Goal: Task Accomplishment & Management: Use online tool/utility

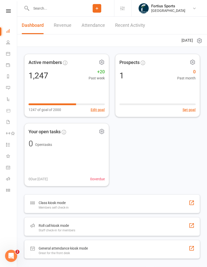
click at [7, 179] on icon at bounding box center [8, 179] width 4 height 4
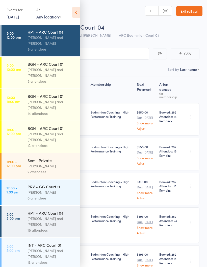
click at [57, 115] on div "14 attendees" at bounding box center [52, 113] width 48 height 6
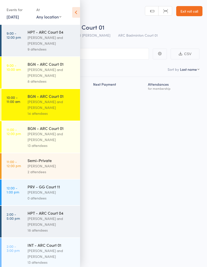
click at [78, 12] on icon at bounding box center [76, 12] width 8 height 11
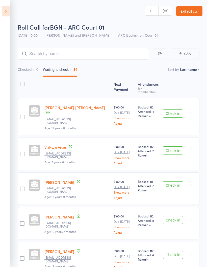
scroll to position [1, 0]
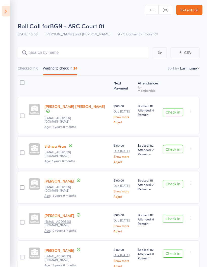
click at [177, 108] on button "Check in" at bounding box center [173, 112] width 20 height 8
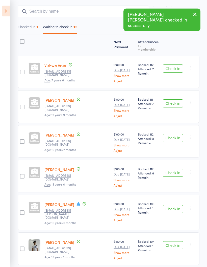
scroll to position [42, 0]
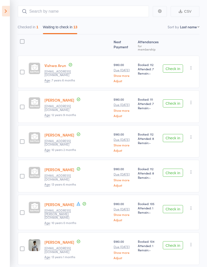
click at [177, 101] on button "Check in" at bounding box center [173, 103] width 20 height 8
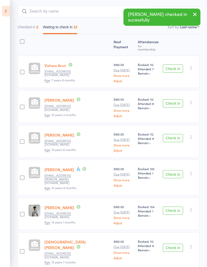
click at [174, 101] on button "Check in" at bounding box center [173, 103] width 20 height 8
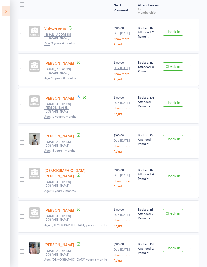
scroll to position [86, 0]
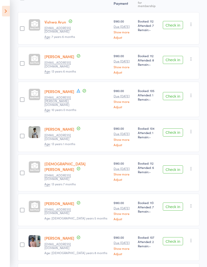
click at [172, 128] on button "Check in" at bounding box center [173, 132] width 20 height 8
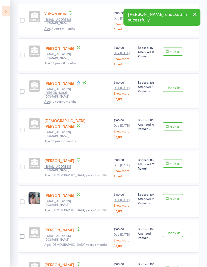
scroll to position [104, 0]
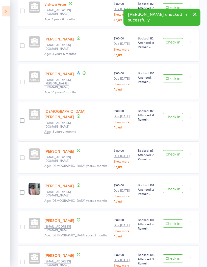
click at [174, 150] on button "Check in" at bounding box center [173, 154] width 20 height 8
click at [177, 150] on button "Check in" at bounding box center [173, 154] width 20 height 8
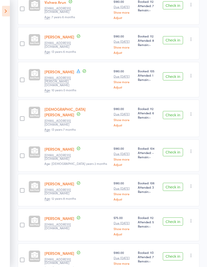
click at [178, 252] on button "Check in" at bounding box center [173, 256] width 20 height 8
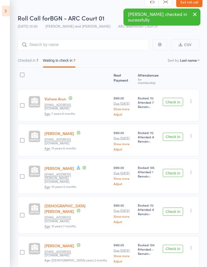
scroll to position [0, 0]
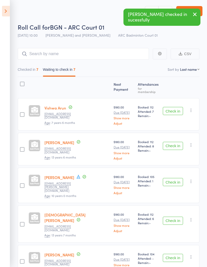
click at [35, 67] on button "Checked in 7" at bounding box center [28, 71] width 21 height 12
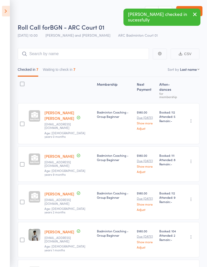
click at [64, 71] on button "Waiting to check in 7" at bounding box center [59, 71] width 33 height 12
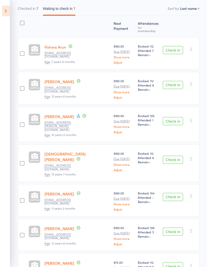
scroll to position [71, 0]
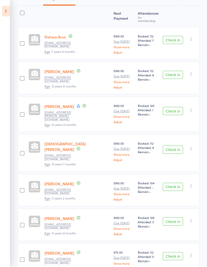
click at [174, 183] on button "Check in" at bounding box center [173, 187] width 20 height 8
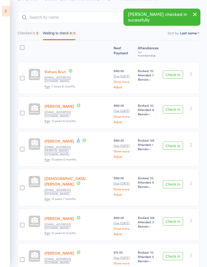
click at [33, 36] on button "Checked in 8" at bounding box center [28, 35] width 21 height 12
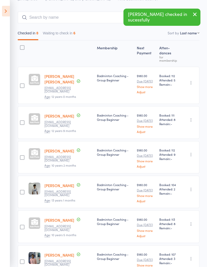
click at [67, 38] on button "Waiting to check in 6" at bounding box center [59, 35] width 33 height 12
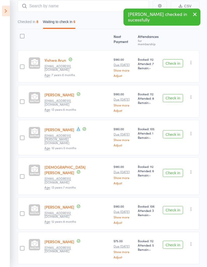
scroll to position [45, 0]
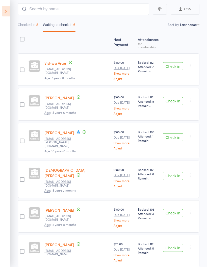
click at [32, 25] on button "Checked in 8" at bounding box center [28, 26] width 21 height 12
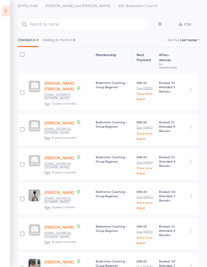
scroll to position [30, 0]
click at [64, 39] on button "Waiting to check in 6" at bounding box center [59, 41] width 33 height 12
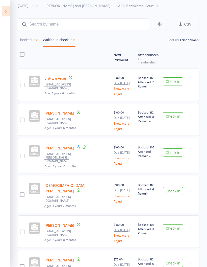
scroll to position [36, 0]
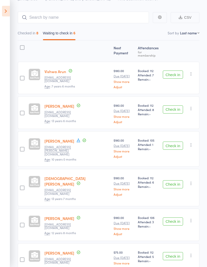
click at [172, 252] on button "Check in" at bounding box center [173, 256] width 20 height 8
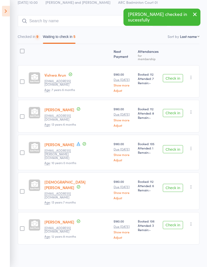
scroll to position [2, 0]
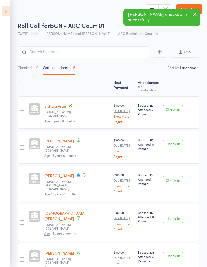
click at [33, 70] on button "Checked in 9" at bounding box center [28, 69] width 21 height 12
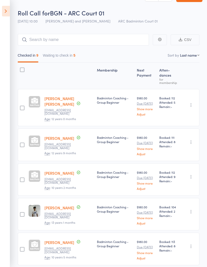
scroll to position [0, 0]
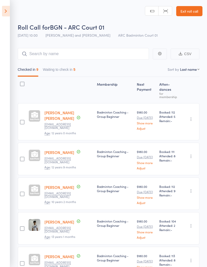
click at [66, 67] on button "Waiting to check in 5" at bounding box center [59, 71] width 33 height 12
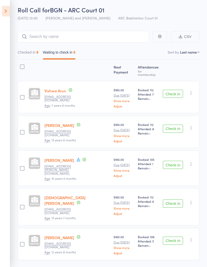
scroll to position [22, 0]
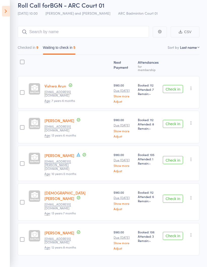
click at [172, 232] on button "Check in" at bounding box center [173, 236] width 20 height 8
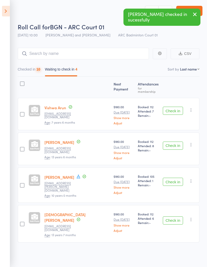
scroll to position [4, 0]
click at [39, 67] on div "10" at bounding box center [38, 69] width 4 height 4
